Goal: Transaction & Acquisition: Purchase product/service

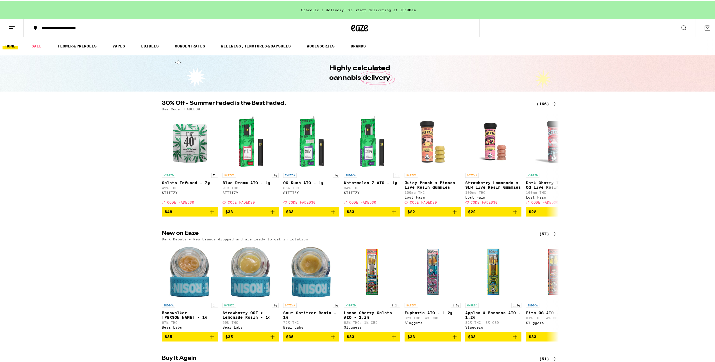
click at [541, 103] on div "(166)" at bounding box center [547, 102] width 21 height 7
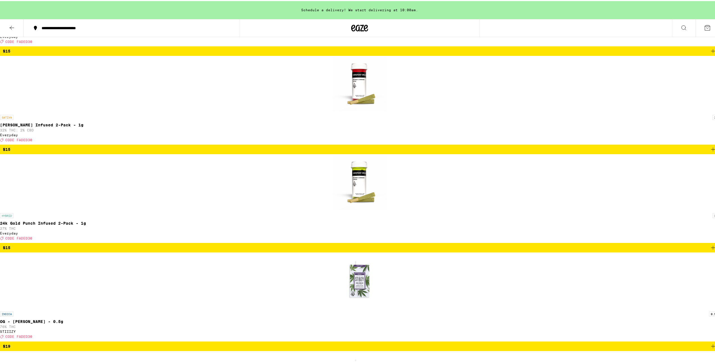
scroll to position [2670, 0]
